Goal: Navigation & Orientation: Understand site structure

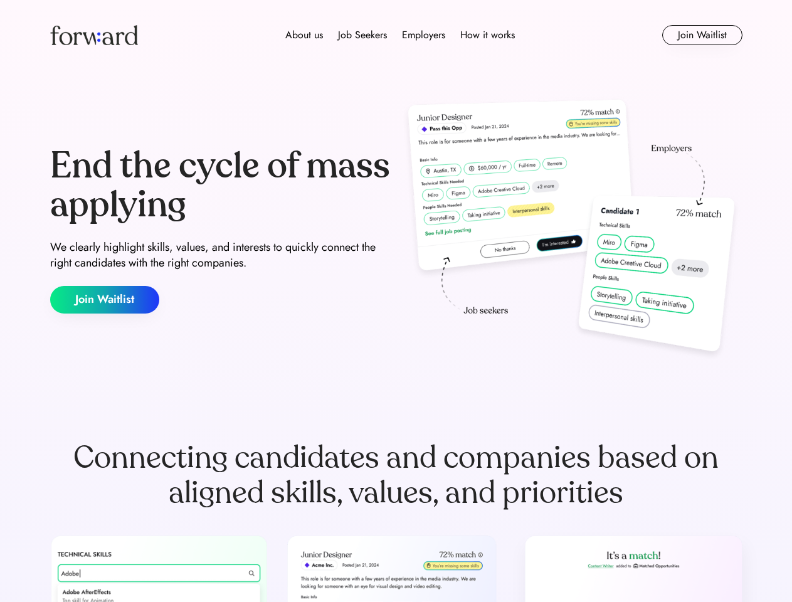
click at [396, 301] on div "End the cycle of mass applying We clearly highlight skills, values, and interes…" at bounding box center [396, 230] width 692 height 270
click at [396, 35] on div "About us Job Seekers Employers How it works" at bounding box center [400, 35] width 494 height 15
click at [94, 35] on img at bounding box center [94, 35] width 88 height 20
click at [400, 35] on div "About us Job Seekers Employers How it works" at bounding box center [400, 35] width 494 height 15
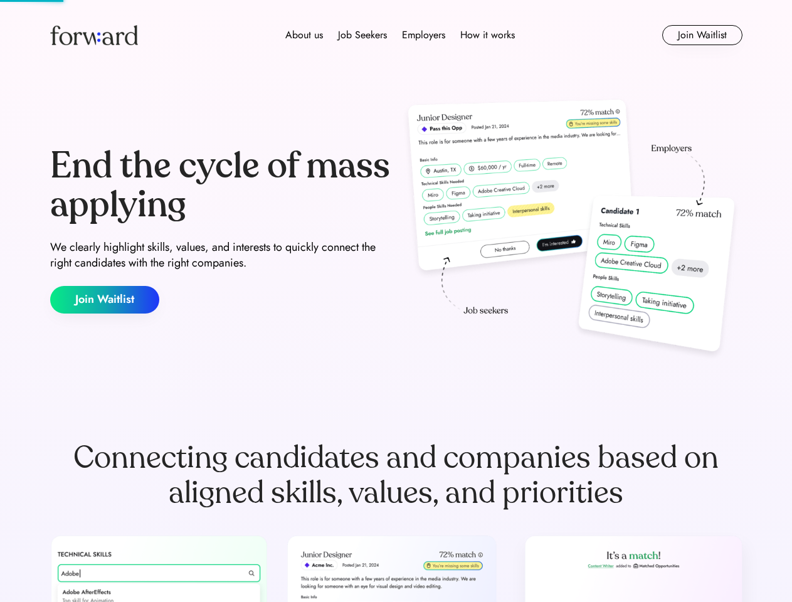
click at [304, 35] on div "About us" at bounding box center [304, 35] width 38 height 15
click at [363, 35] on div "Job Seekers" at bounding box center [362, 35] width 49 height 15
click at [423, 35] on div "Employers" at bounding box center [423, 35] width 43 height 15
click at [487, 35] on div "How it works" at bounding box center [487, 35] width 55 height 15
